Goal: Task Accomplishment & Management: Manage account settings

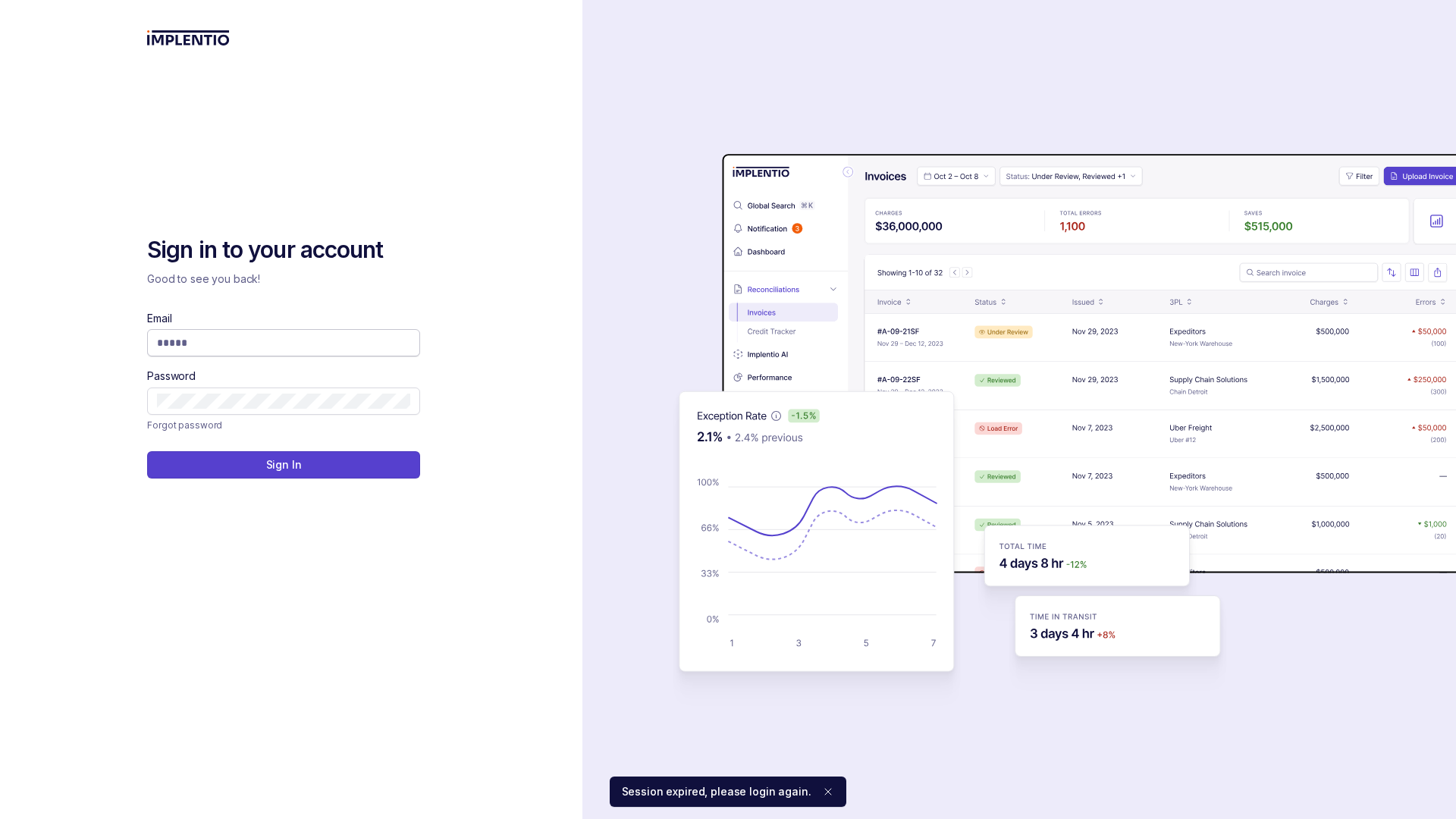
click at [287, 344] on input "Email" at bounding box center [283, 342] width 253 height 15
click at [287, 347] on input "Email" at bounding box center [283, 342] width 253 height 15
click at [181, 346] on input "Email" at bounding box center [283, 342] width 253 height 15
type input "**********"
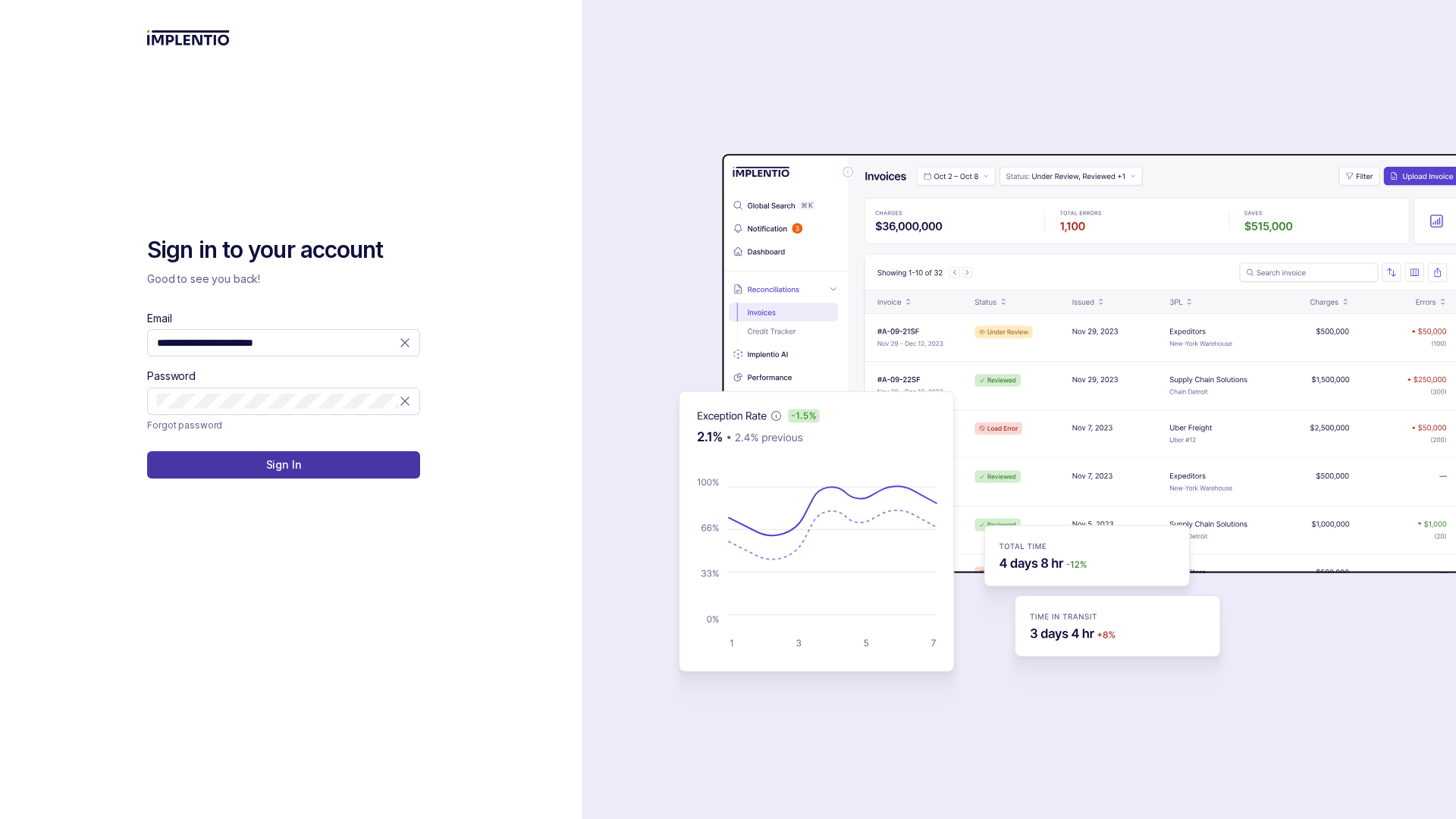
click at [270, 460] on p "Sign In" at bounding box center [283, 464] width 36 height 15
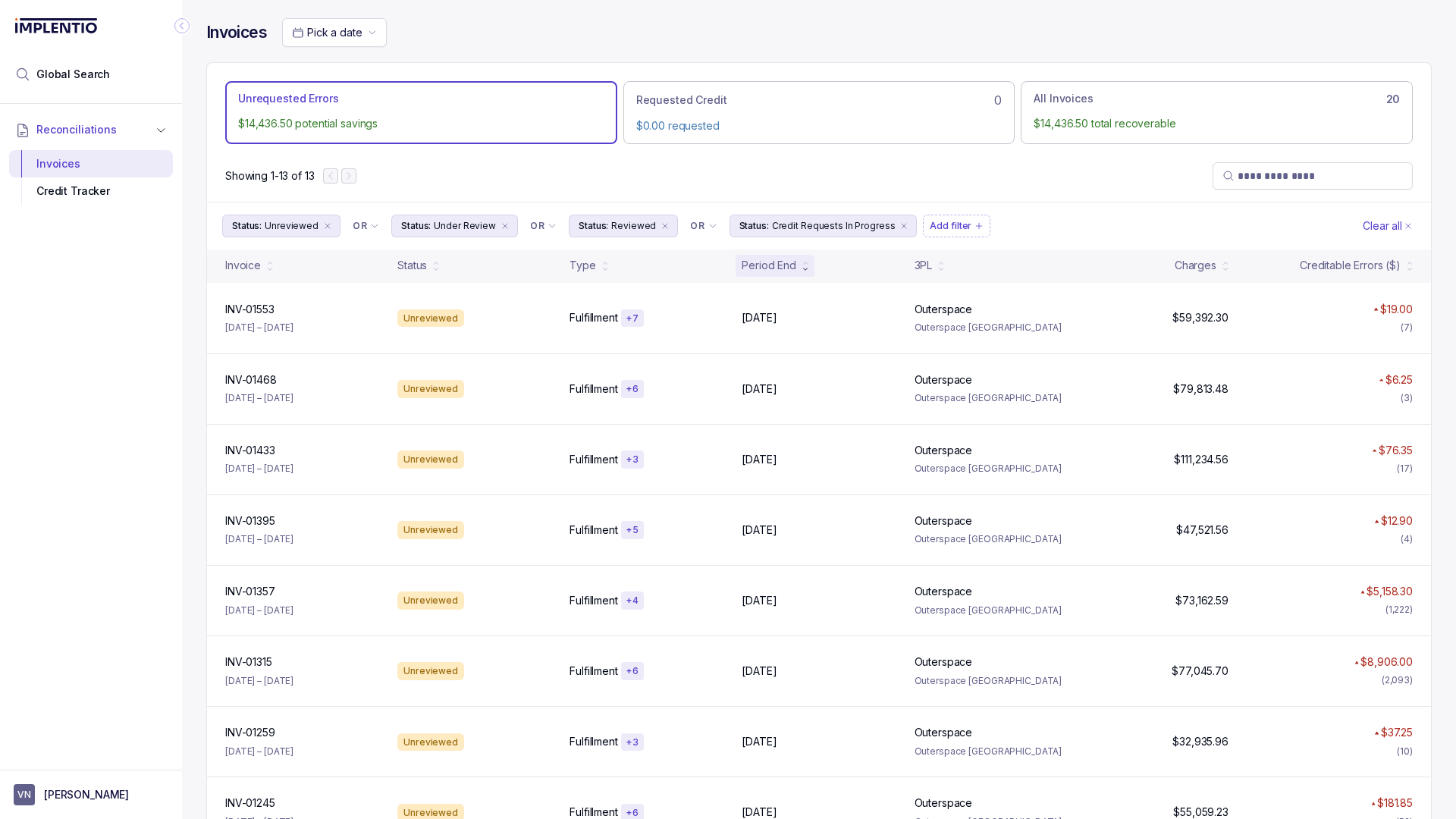
click at [317, 121] on p "$14,436.50 potential savings" at bounding box center [421, 124] width 367 height 15
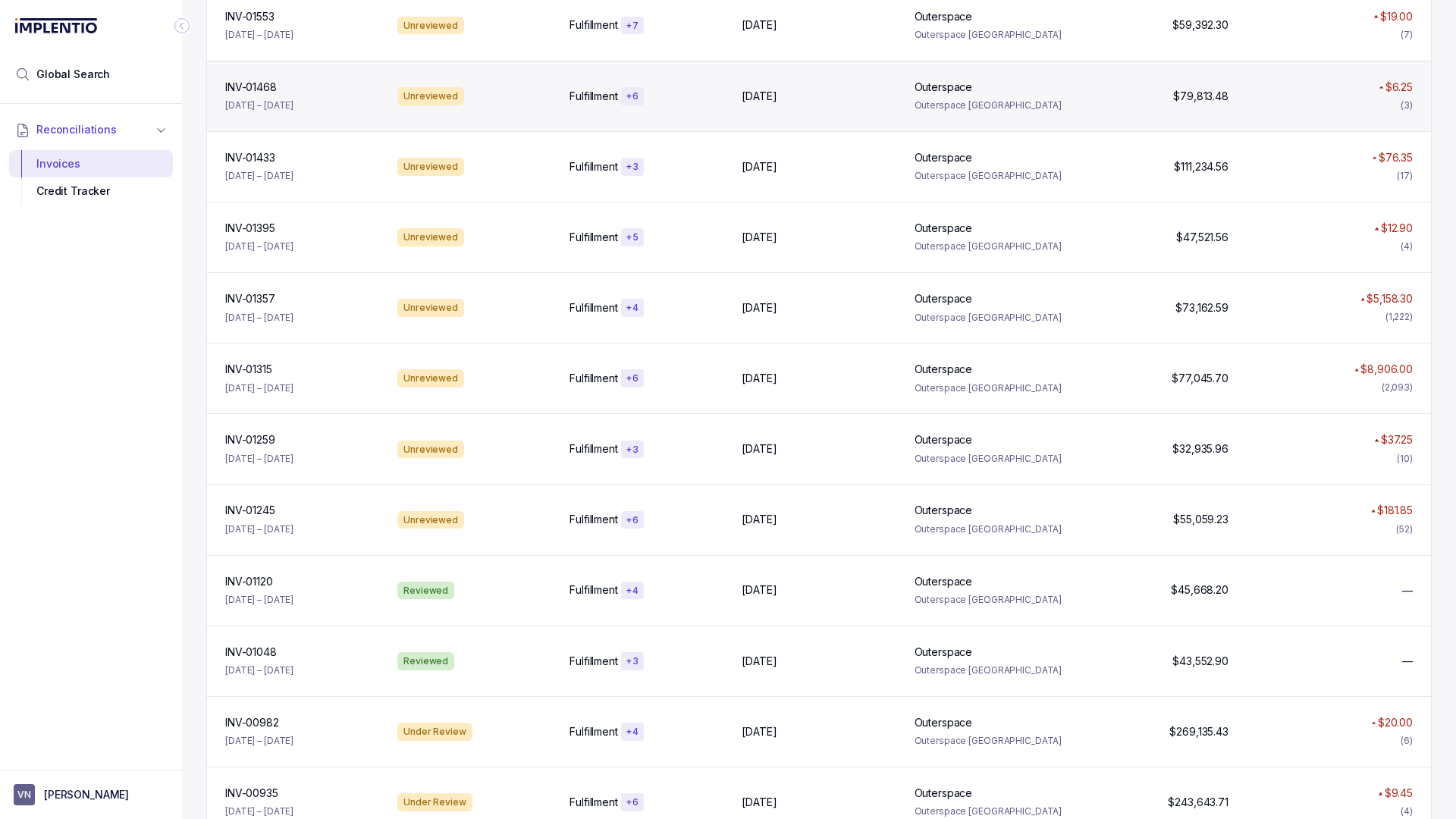
scroll to position [294, 0]
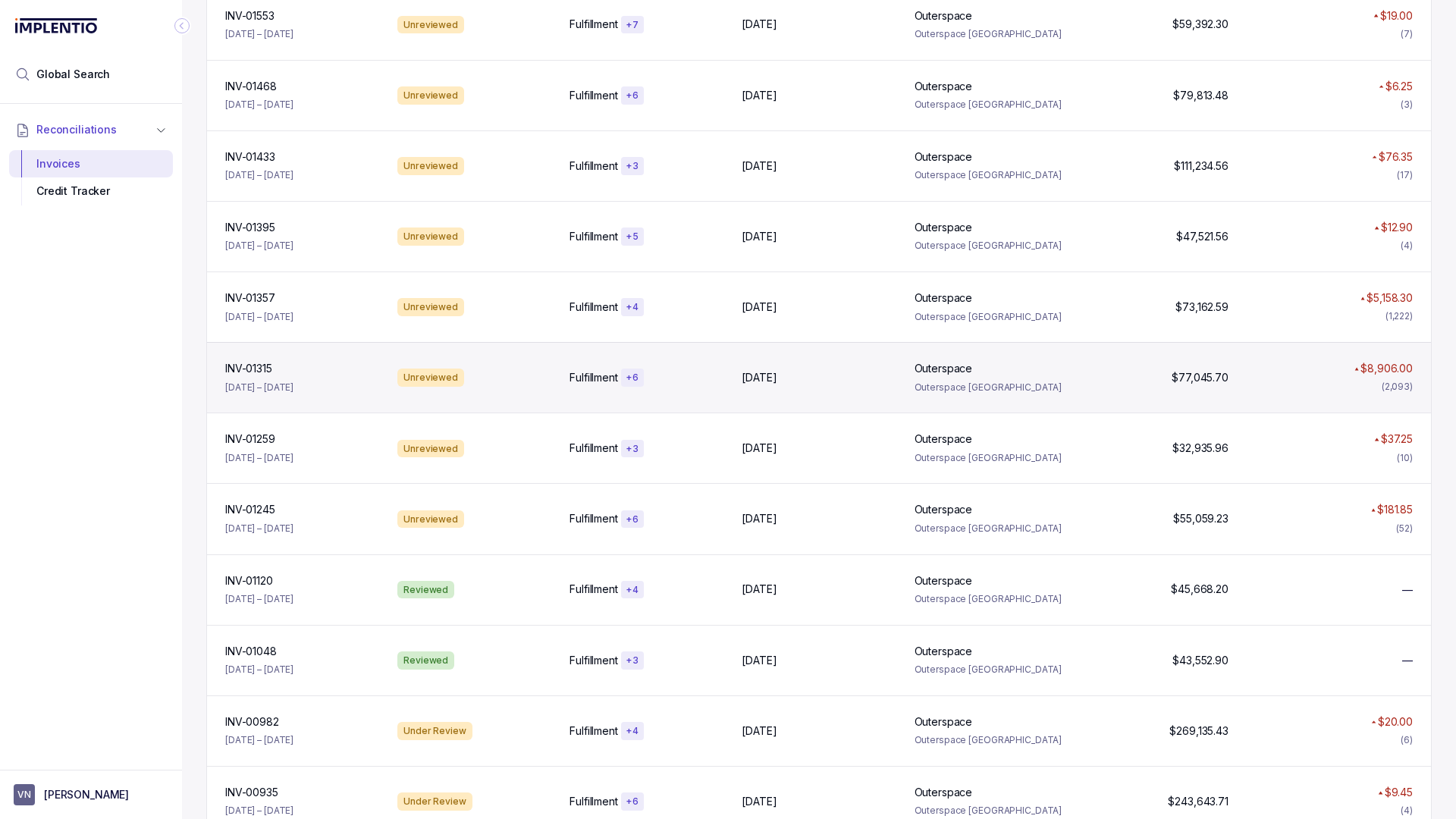
click at [319, 389] on div "INV-01315 INV-01315 [DATE] – [DATE]" at bounding box center [302, 378] width 166 height 33
click at [294, 387] on p "[DATE] – [DATE]" at bounding box center [259, 387] width 68 height 15
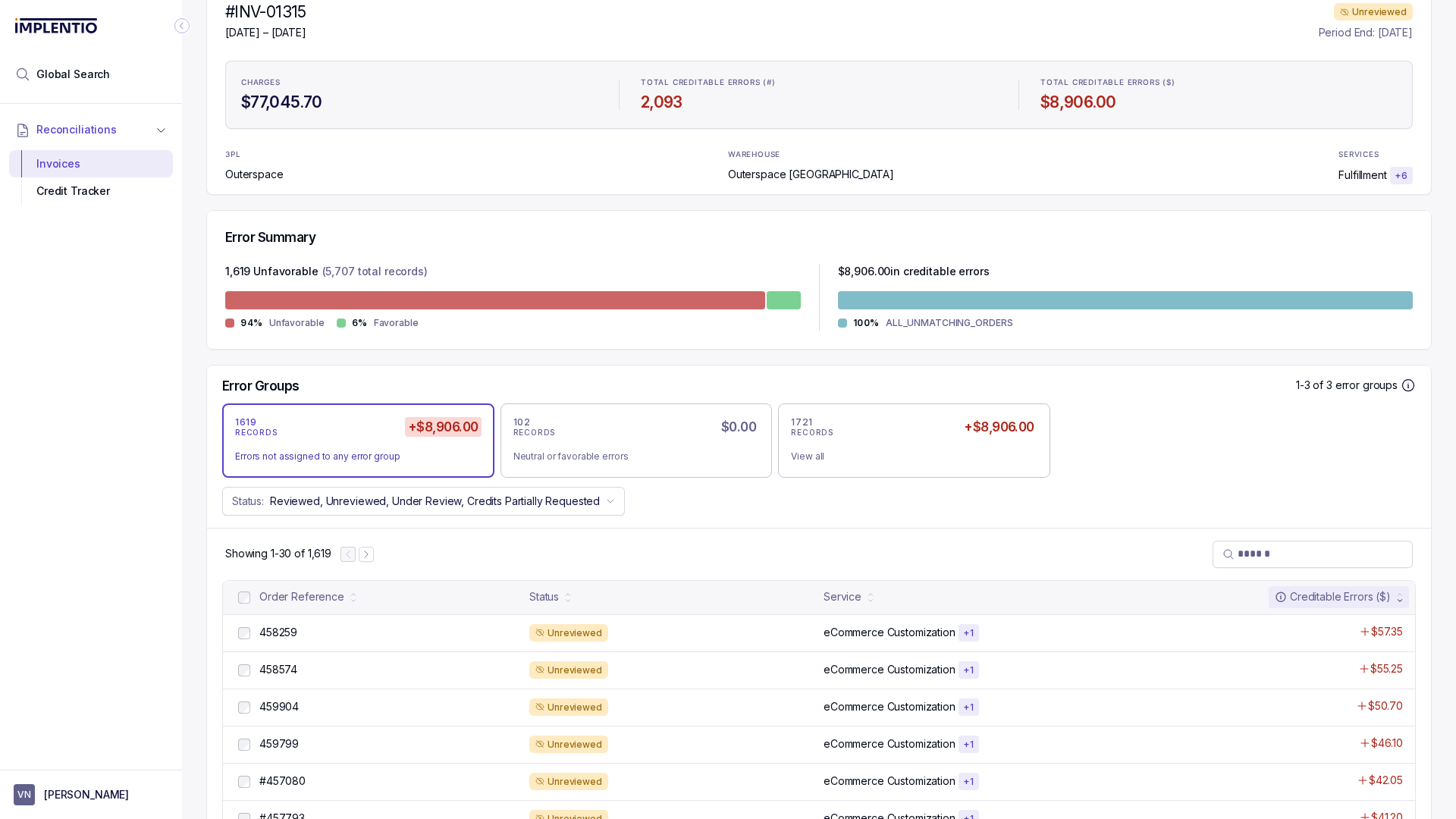
scroll to position [165, 0]
click at [451, 433] on h5 "+$8,906.00" at bounding box center [443, 425] width 77 height 20
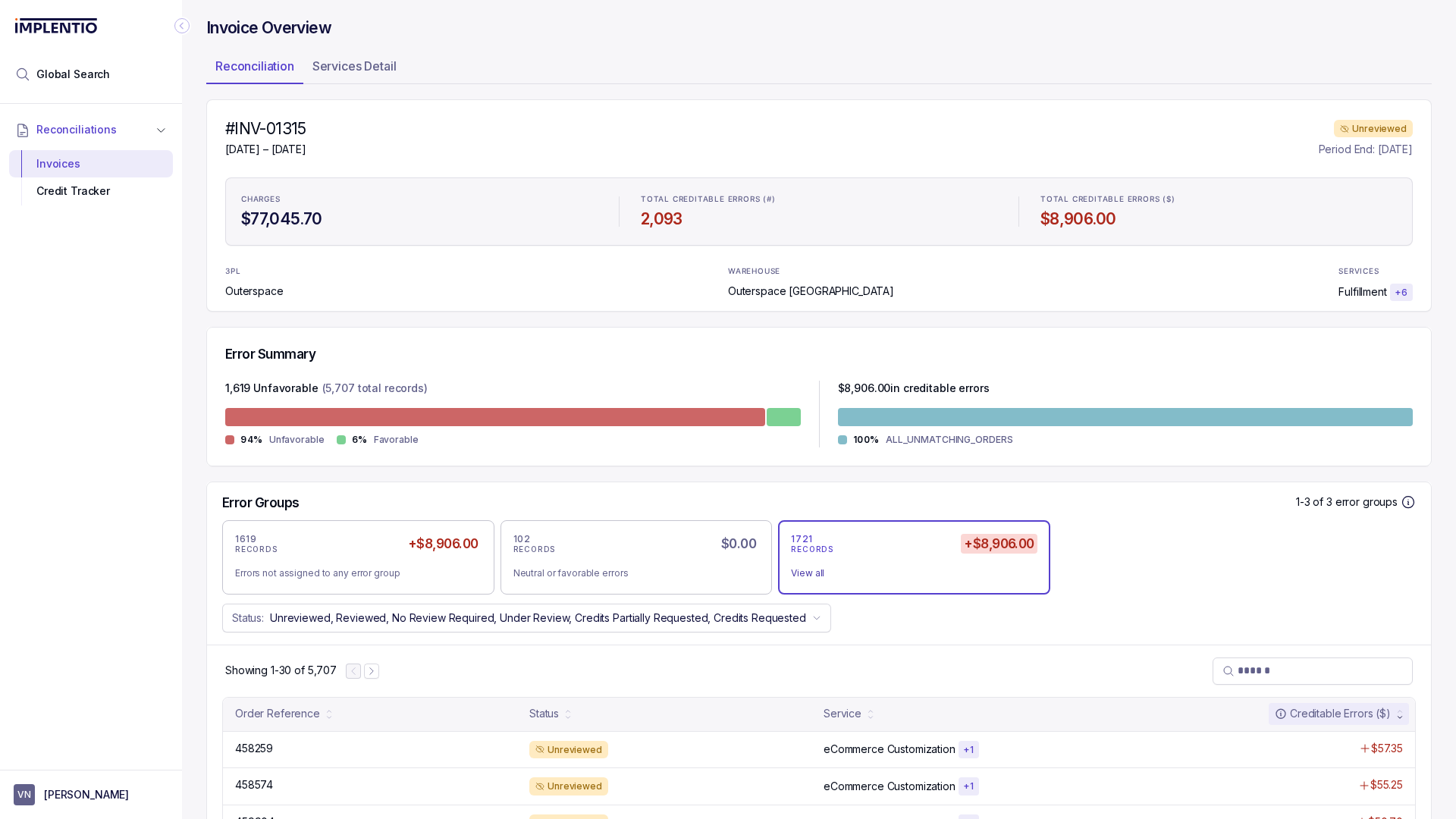
scroll to position [0, 0]
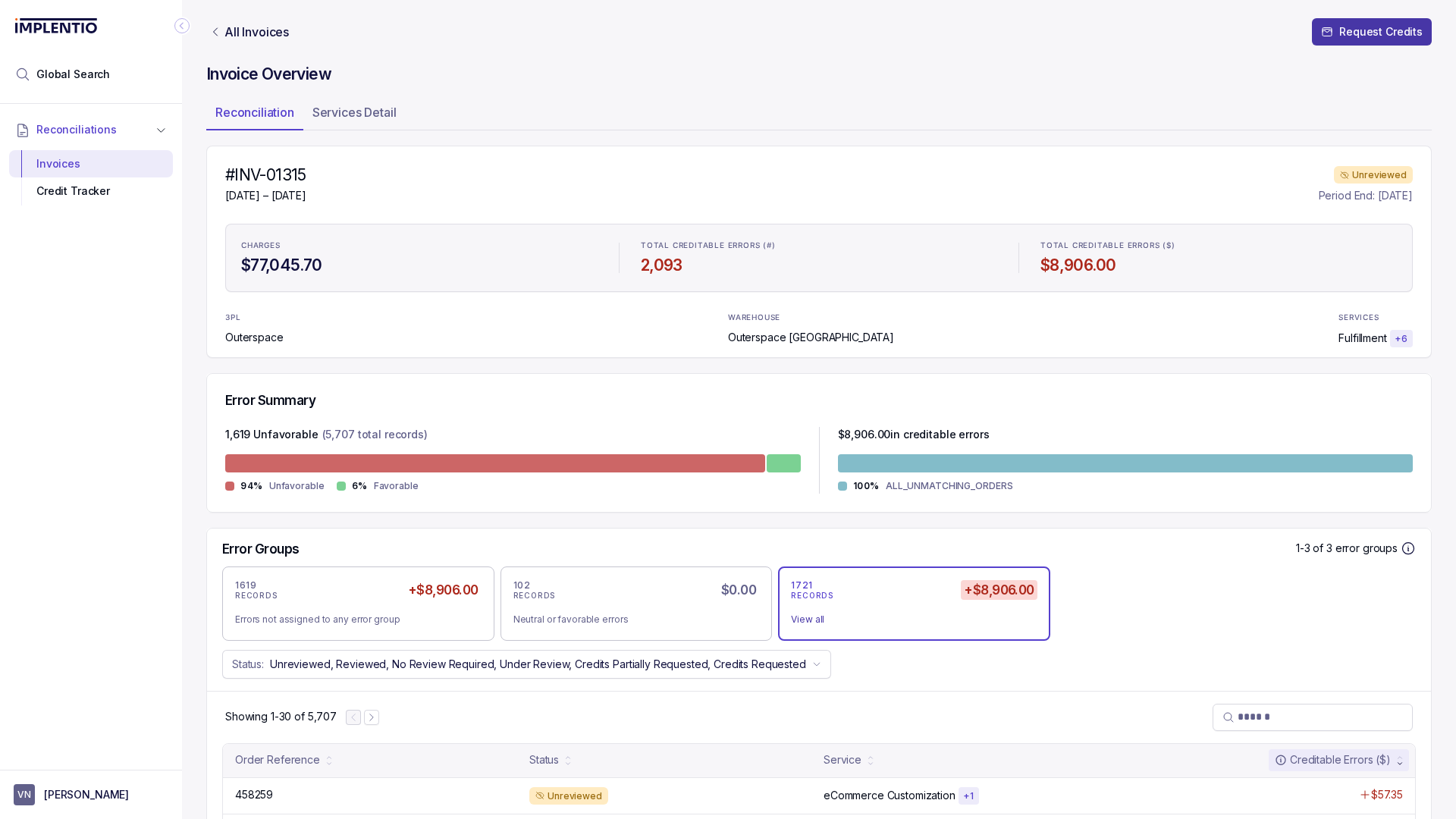
click at [1341, 28] on button "Request Credits" at bounding box center [1371, 32] width 120 height 27
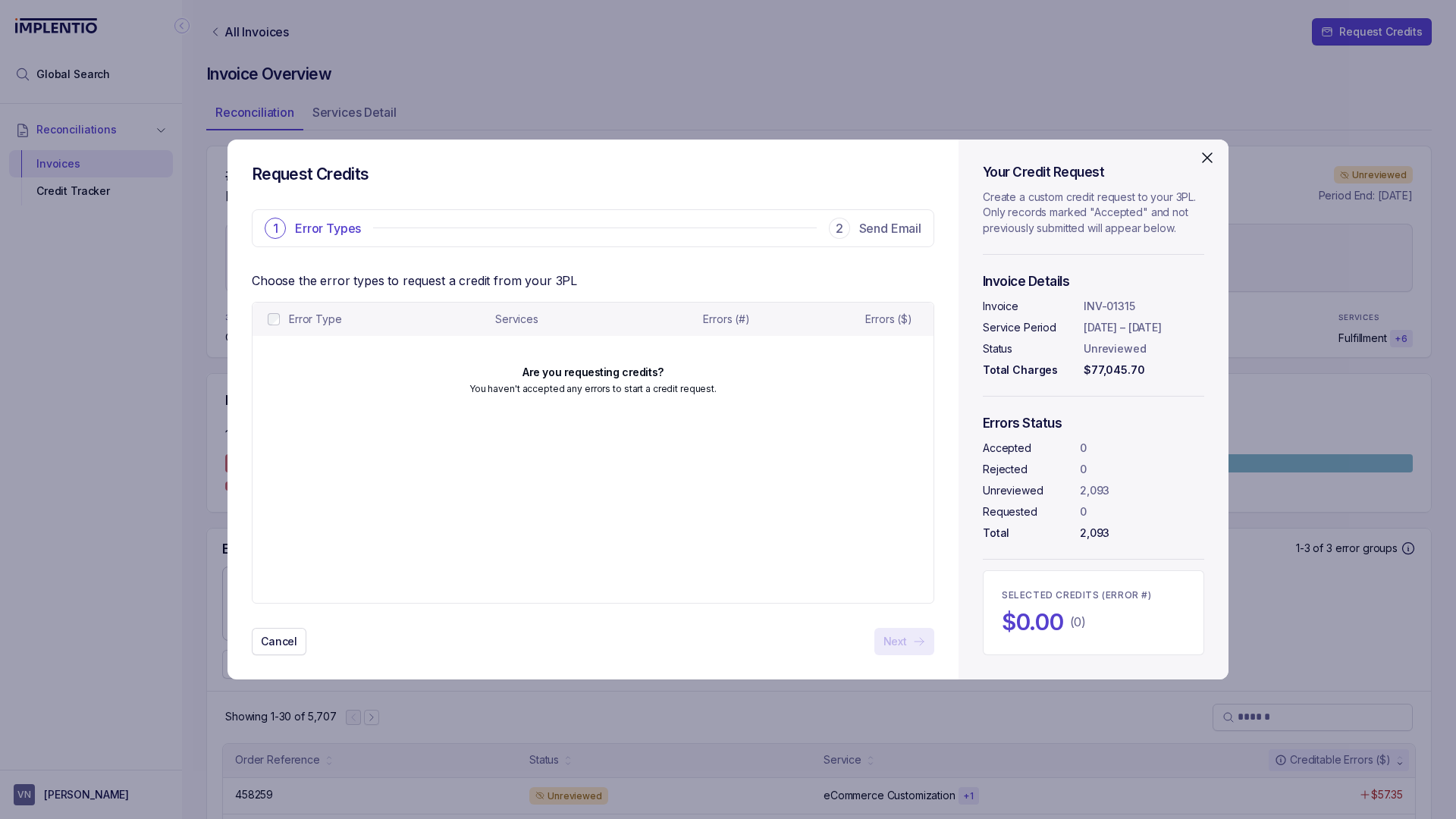
click at [1203, 155] on icon "Close" at bounding box center [1207, 158] width 18 height 18
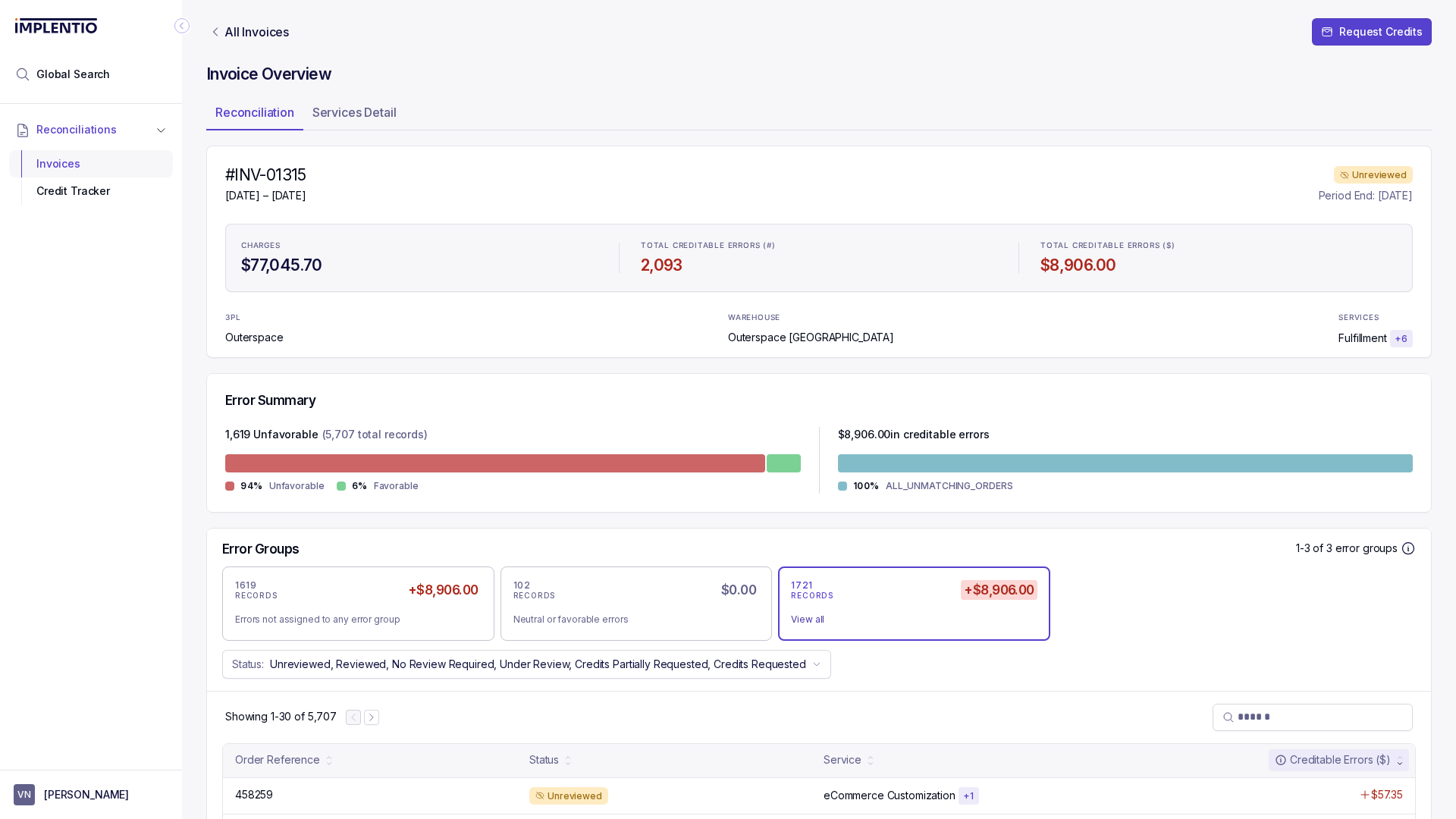
click at [50, 168] on div "Invoices" at bounding box center [91, 164] width 139 height 27
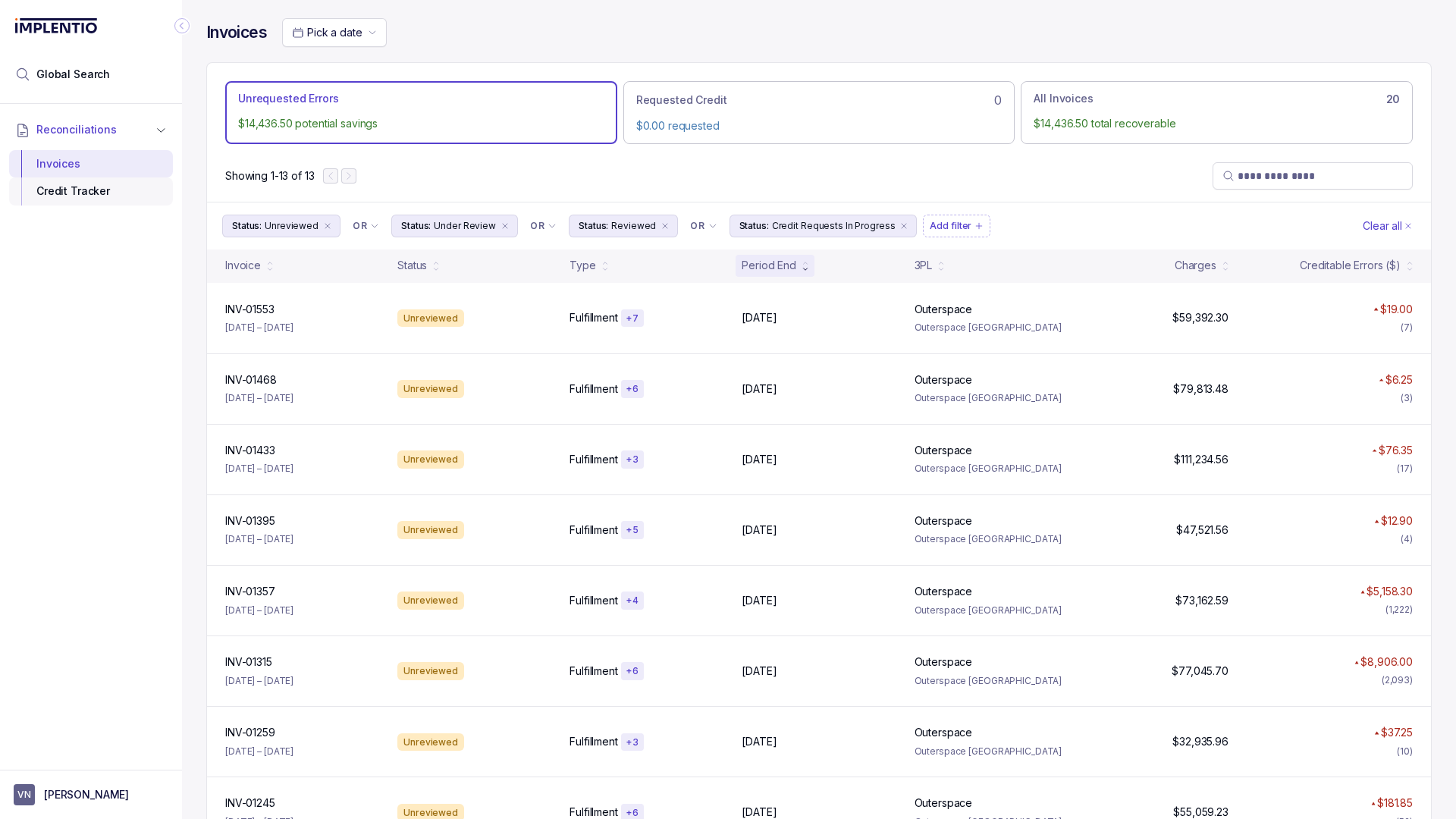
click at [65, 186] on div "Credit Tracker" at bounding box center [91, 191] width 139 height 27
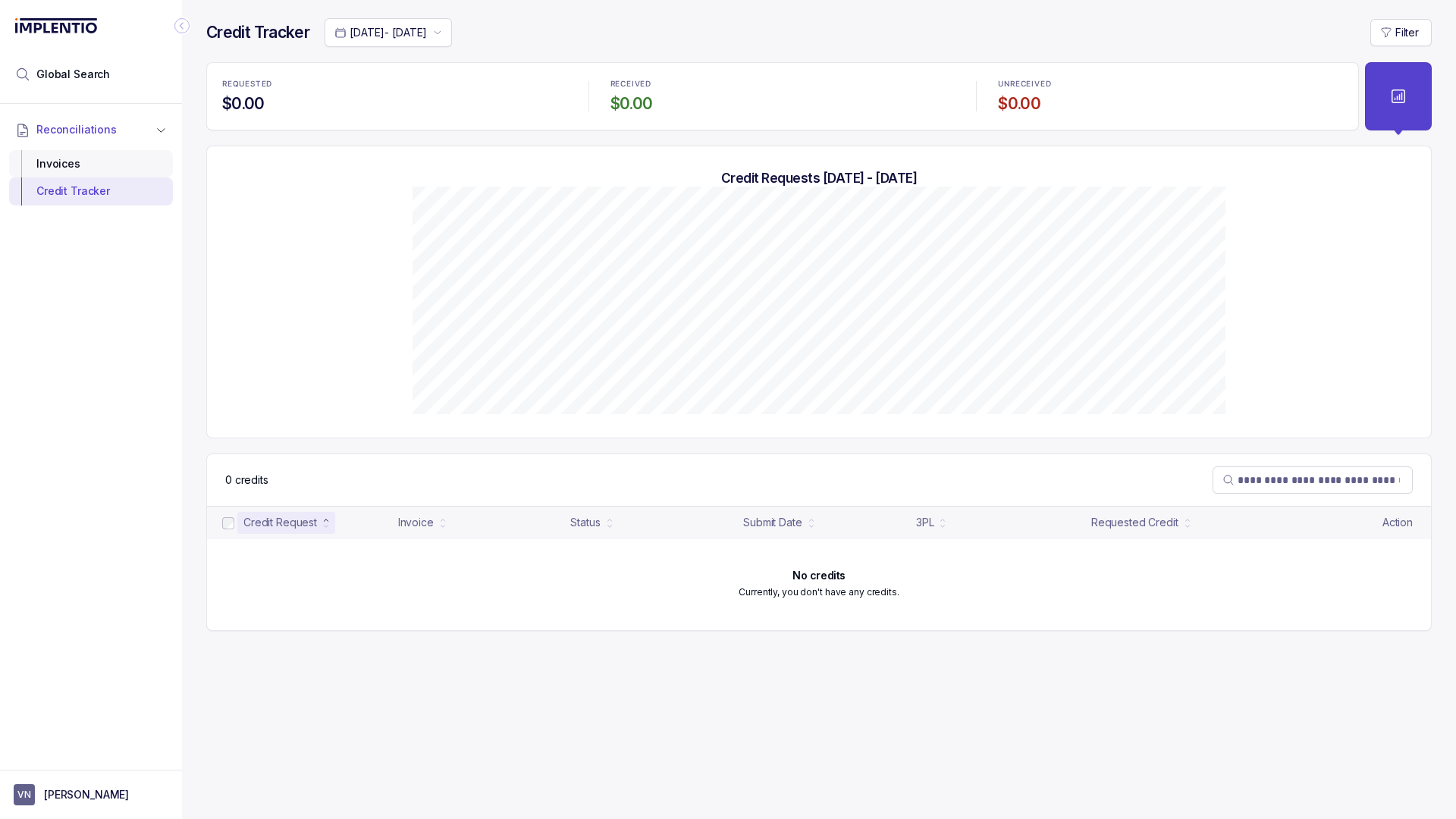
click at [69, 163] on div "Invoices" at bounding box center [91, 164] width 139 height 27
